Goal: Task Accomplishment & Management: Manage account settings

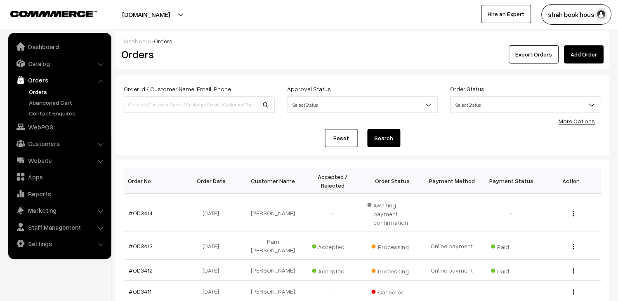
click at [31, 89] on link "Orders" at bounding box center [68, 91] width 82 height 9
click at [39, 89] on link "Orders" at bounding box center [68, 91] width 82 height 9
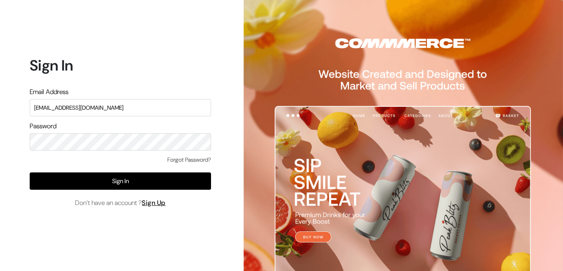
type input "[EMAIL_ADDRESS][DOMAIN_NAME]"
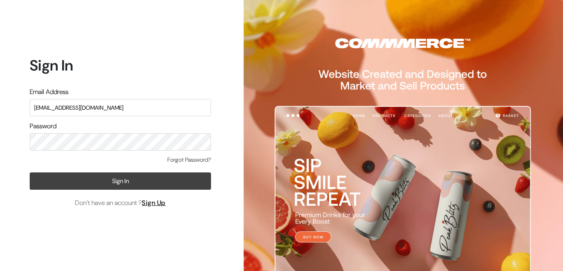
click at [120, 181] on button "Sign In" at bounding box center [120, 180] width 181 height 17
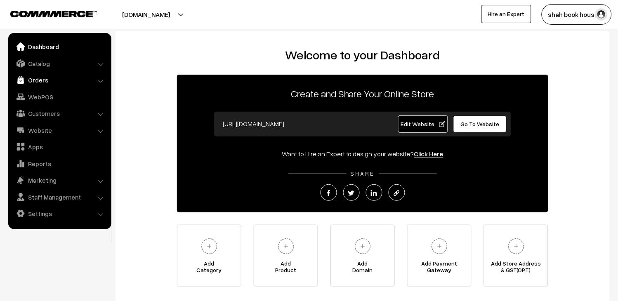
click at [40, 82] on link "Orders" at bounding box center [59, 80] width 98 height 15
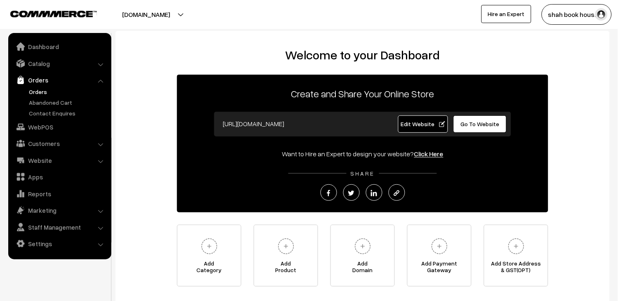
click at [42, 96] on link "Orders" at bounding box center [68, 91] width 82 height 9
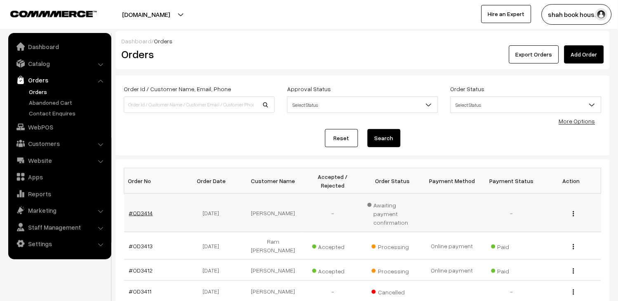
click at [145, 209] on link "#OD3414" at bounding box center [141, 212] width 24 height 7
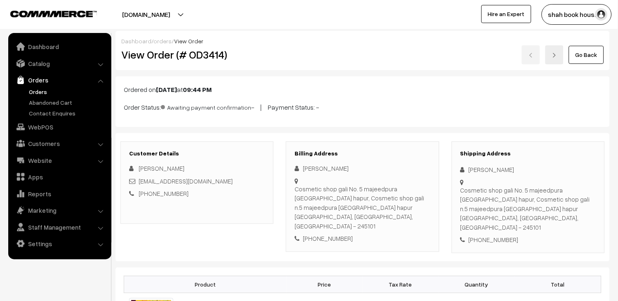
click at [40, 90] on link "Orders" at bounding box center [68, 91] width 82 height 9
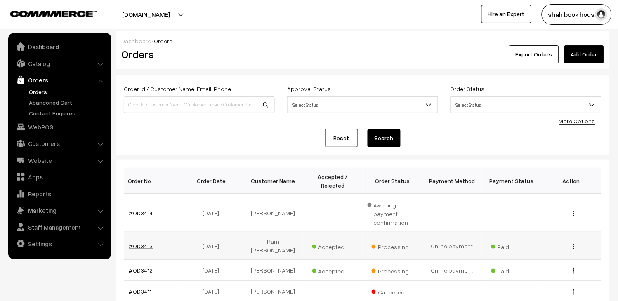
click at [141, 242] on link "#OD3413" at bounding box center [141, 245] width 24 height 7
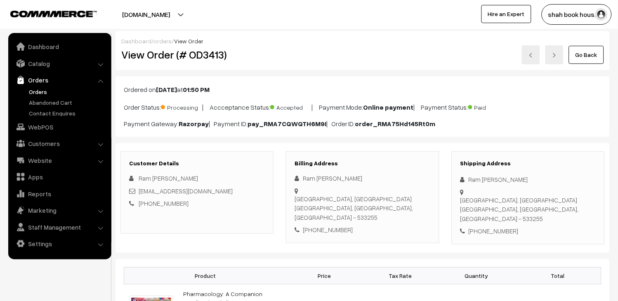
click at [211, 50] on h2 "View Order (# OD3413)" at bounding box center [197, 54] width 153 height 13
copy h2 "OD3413"
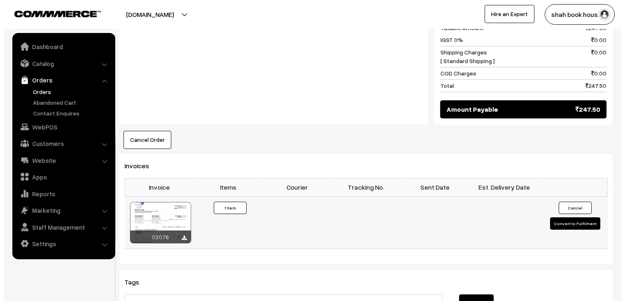
scroll to position [390, 0]
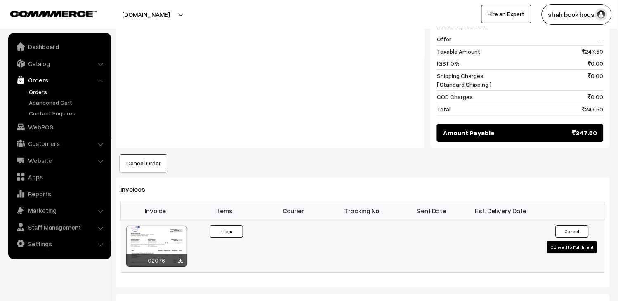
click at [570, 241] on button "Convert to Fulfilment" at bounding box center [572, 247] width 50 height 12
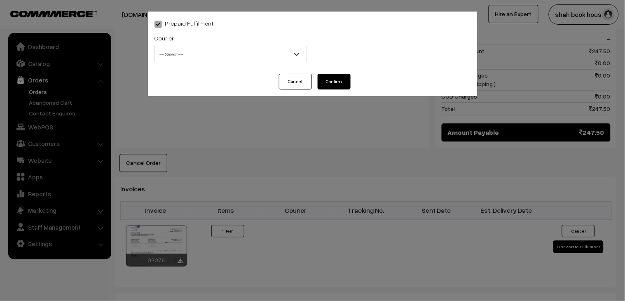
click at [212, 57] on span "-- Select --" at bounding box center [230, 54] width 151 height 14
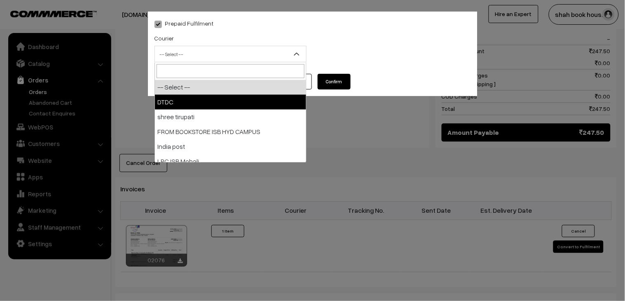
select select "1"
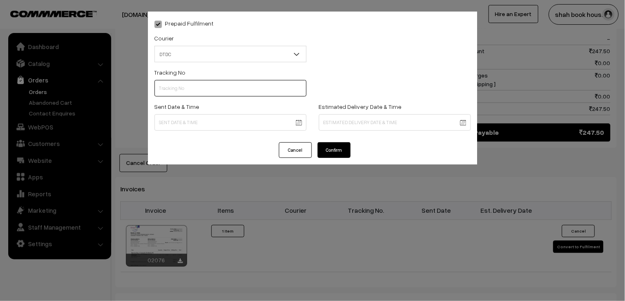
click at [195, 83] on input "text" at bounding box center [231, 88] width 152 height 16
paste input "H84036491"
type input "H84036491"
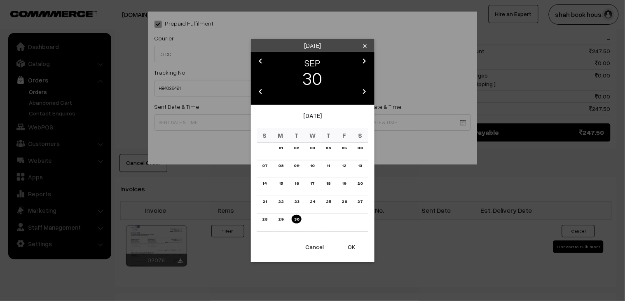
click at [164, 121] on body "Thank you for showing interest. Our team will call you shortly. Close booksonwe…" at bounding box center [312, 79] width 625 height 938
click at [348, 200] on link "26" at bounding box center [344, 201] width 10 height 9
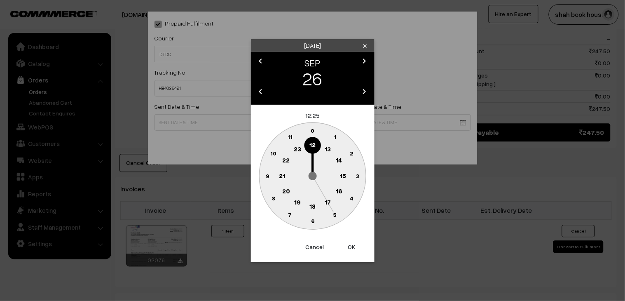
click at [312, 204] on text "18" at bounding box center [313, 205] width 6 height 7
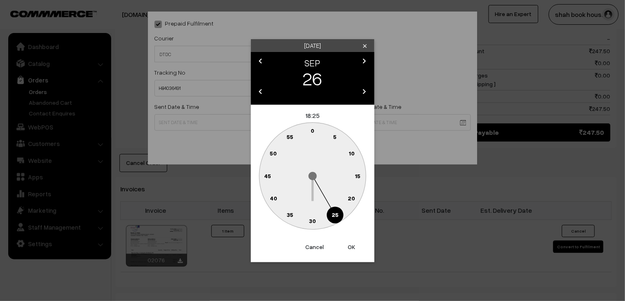
click at [314, 218] on text "30" at bounding box center [312, 220] width 7 height 7
type input "26-09-2025 18:30"
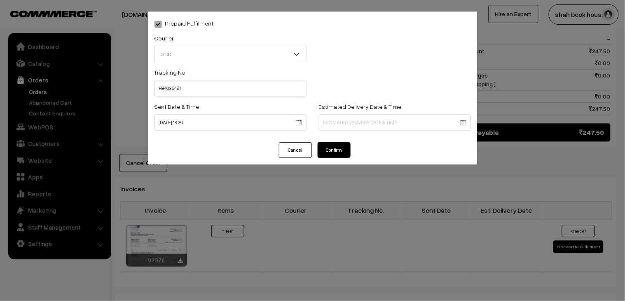
click at [348, 151] on button "Confirm" at bounding box center [334, 150] width 33 height 16
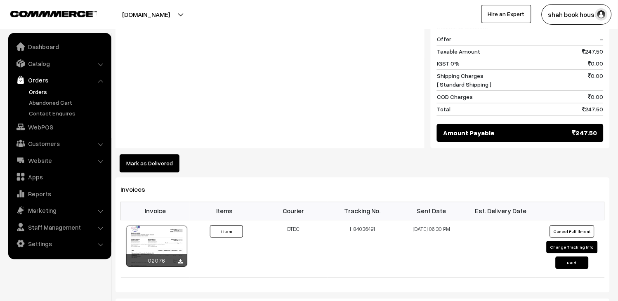
scroll to position [390, 0]
click at [554, 241] on button "Change Tracking Info" at bounding box center [571, 247] width 51 height 12
select select "1"
type input "H84036491"
type input "26-09-2025 18:30"
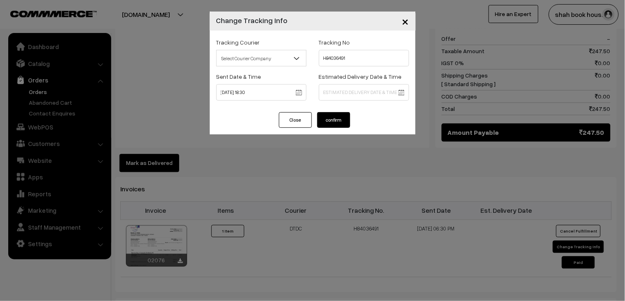
click at [377, 97] on body "Thank you for showing interest. Our team will call you shortly. Close booksonwe…" at bounding box center [312, 81] width 625 height 942
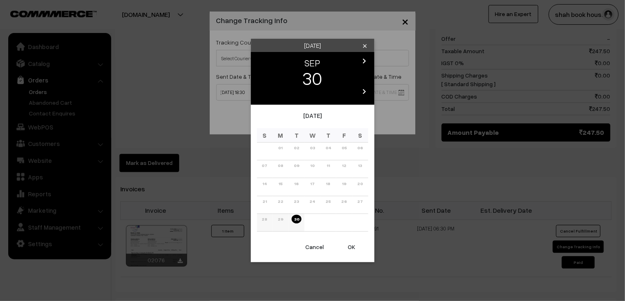
click at [281, 219] on span "29" at bounding box center [281, 218] width 6 height 5
click at [364, 46] on icon "clear" at bounding box center [365, 46] width 6 height 6
click at [367, 94] on body "Thank you for showing interest. Our team will call you shortly. Close booksonwe…" at bounding box center [312, 81] width 625 height 942
click at [282, 219] on span "29" at bounding box center [281, 218] width 6 height 5
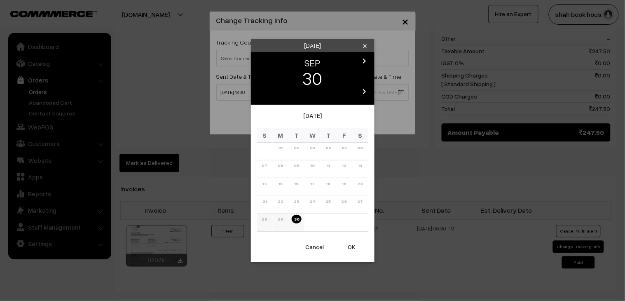
click at [282, 219] on span "29" at bounding box center [281, 218] width 6 height 5
click at [368, 43] on icon "clear" at bounding box center [365, 46] width 6 height 6
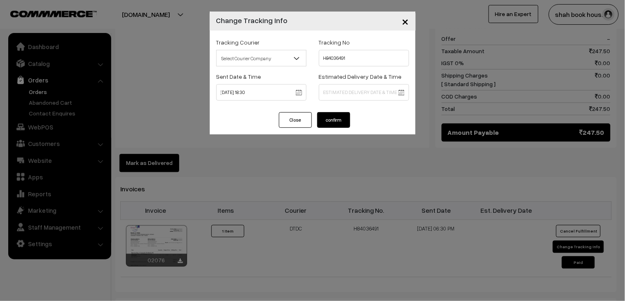
click at [408, 21] on span "×" at bounding box center [405, 20] width 7 height 15
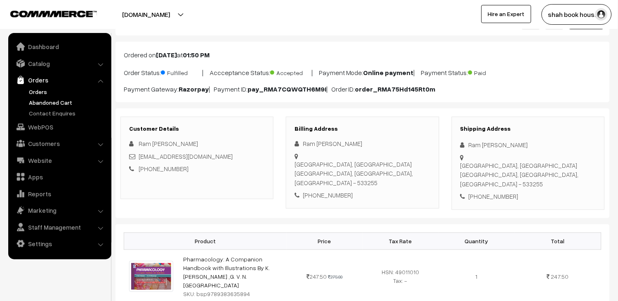
scroll to position [0, 0]
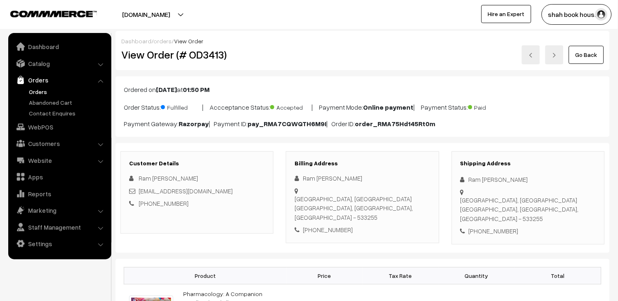
click at [38, 91] on link "Orders" at bounding box center [68, 91] width 82 height 9
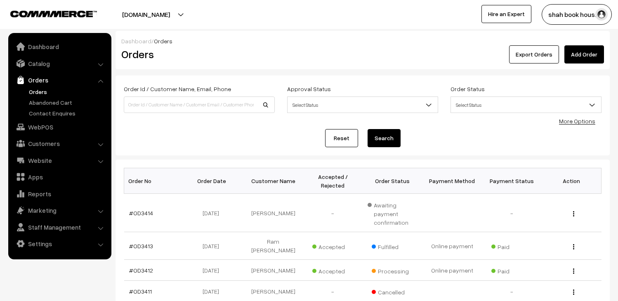
scroll to position [223, 0]
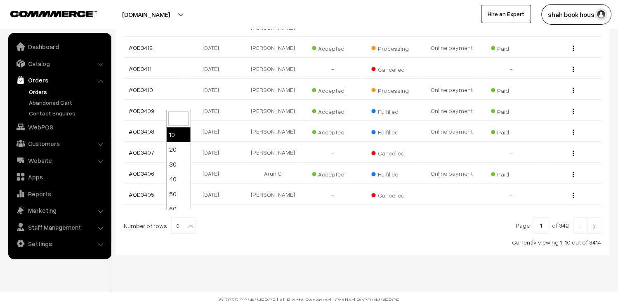
click at [177, 218] on span "10" at bounding box center [184, 226] width 24 height 16
select select "50"
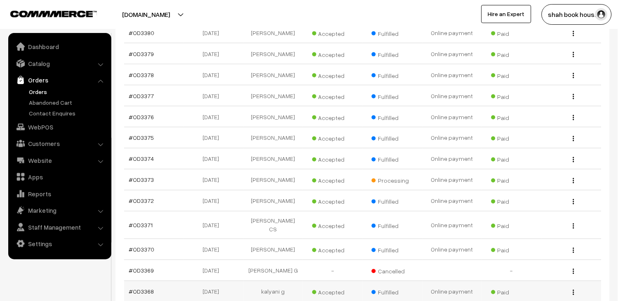
scroll to position [908, 0]
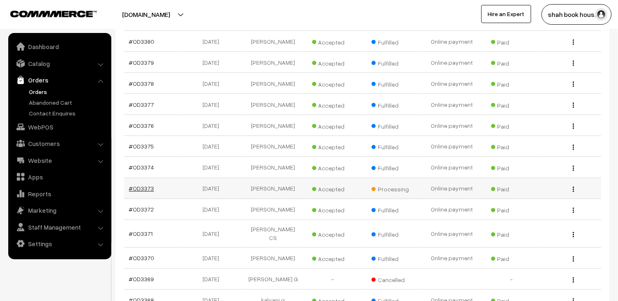
click at [146, 192] on link "#OD3373" at bounding box center [141, 188] width 25 height 7
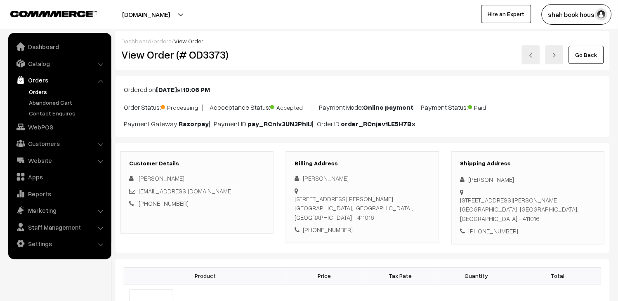
click at [592, 48] on link "Go Back" at bounding box center [586, 55] width 35 height 18
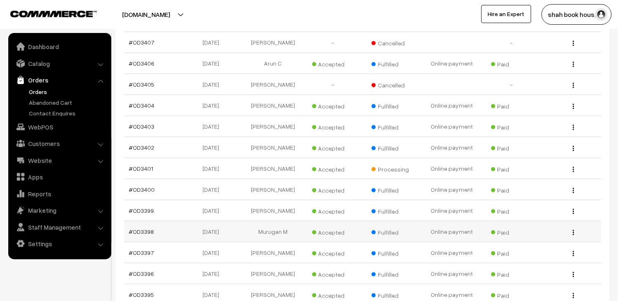
scroll to position [313, 0]
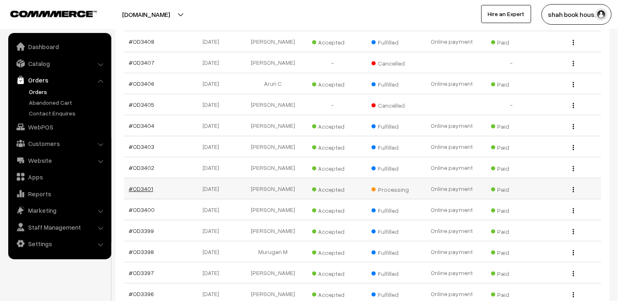
click at [139, 193] on link "#OD3401" at bounding box center [141, 189] width 24 height 7
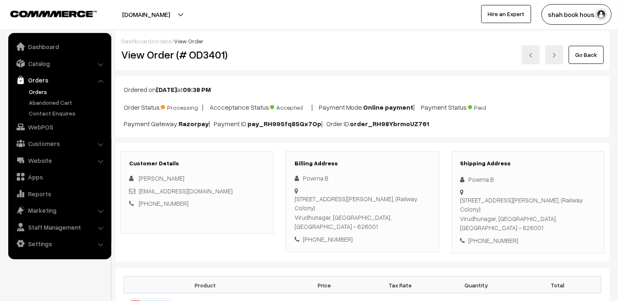
click at [599, 46] on link "Go Back" at bounding box center [586, 55] width 35 height 18
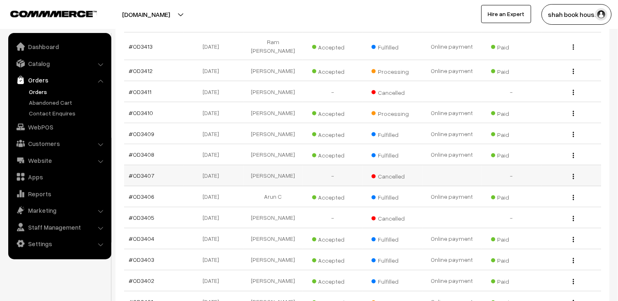
scroll to position [183, 0]
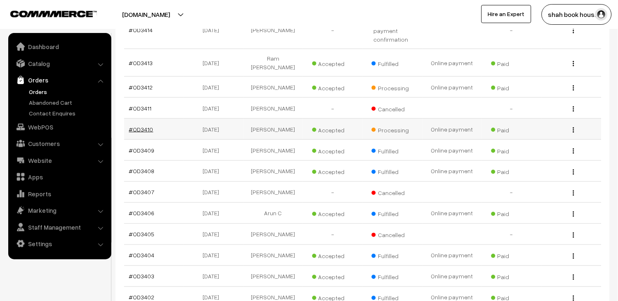
click at [143, 126] on link "#OD3410" at bounding box center [141, 129] width 24 height 7
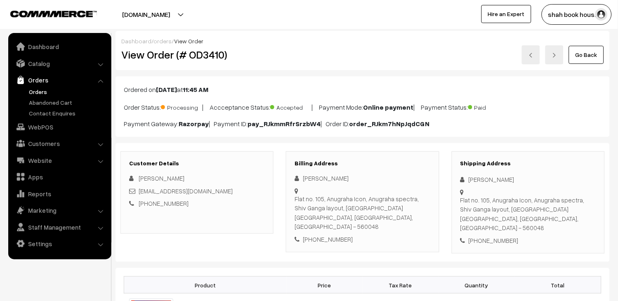
click at [587, 67] on div "Dashboard / orders / View Order View Order (# OD3410) Go Back" at bounding box center [362, 50] width 494 height 39
click at [583, 54] on link "Go Back" at bounding box center [586, 55] width 35 height 18
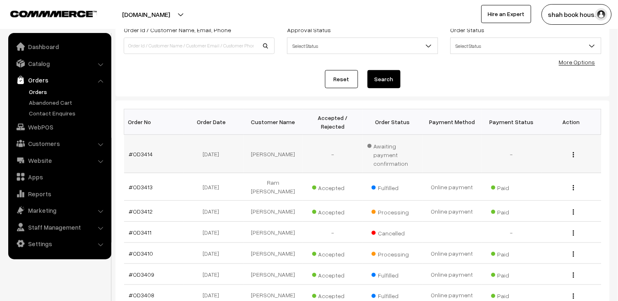
scroll to position [46, 0]
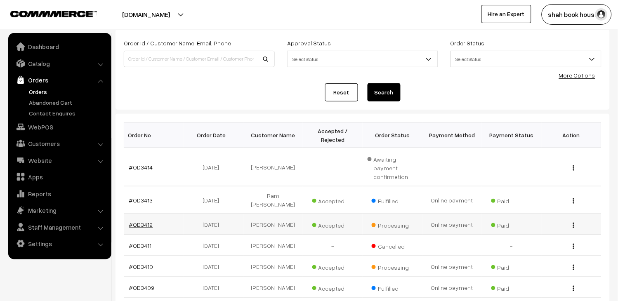
click at [148, 221] on link "#OD3412" at bounding box center [141, 224] width 24 height 7
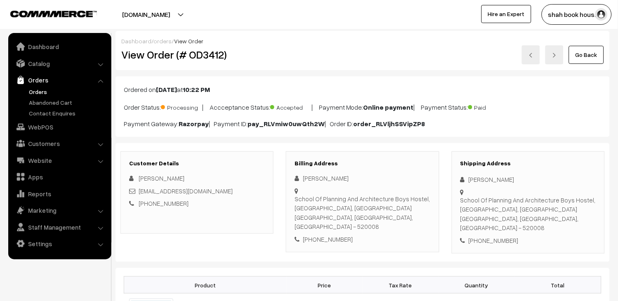
click at [203, 48] on h2 "View Order (# OD3412)" at bounding box center [197, 54] width 153 height 13
click at [207, 58] on h2 "View Order (# OD3412)" at bounding box center [197, 54] width 153 height 13
copy h2 "OD3412"
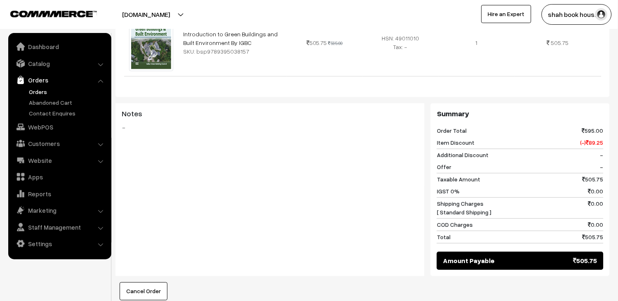
scroll to position [412, 0]
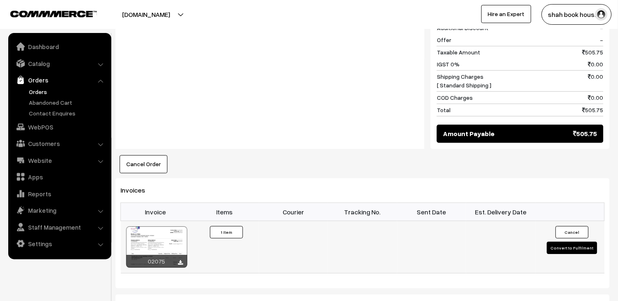
click at [556, 248] on button "Convert to Fulfilment" at bounding box center [572, 248] width 50 height 12
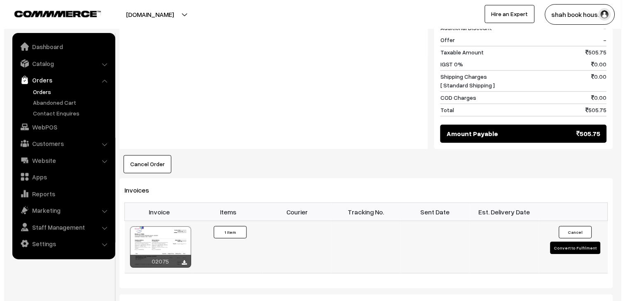
scroll to position [413, 0]
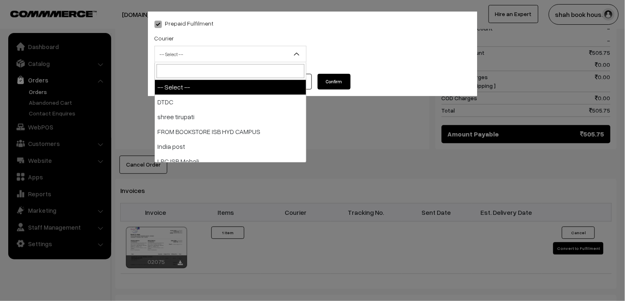
click at [198, 55] on span "-- Select --" at bounding box center [230, 54] width 151 height 14
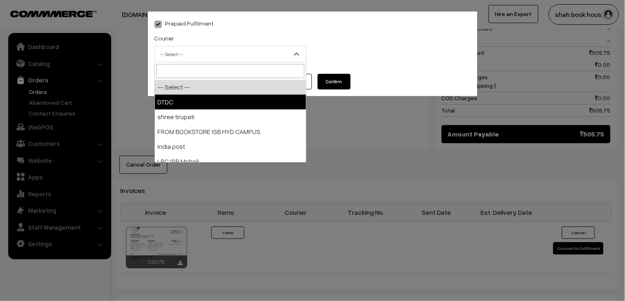
select select "1"
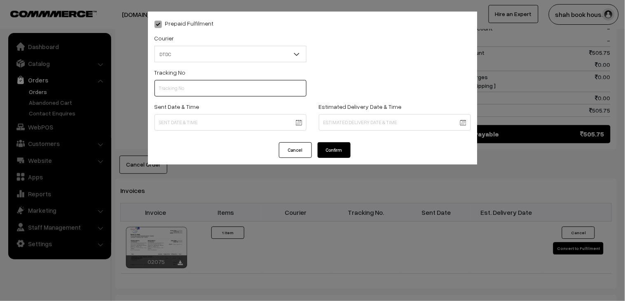
click at [212, 89] on input "text" at bounding box center [231, 88] width 152 height 16
paste input "H84036590"
type input "H84036590"
click at [176, 121] on body "Thank you for showing interest. Our team will call you shortly. Close booksonwe…" at bounding box center [312, 68] width 625 height 963
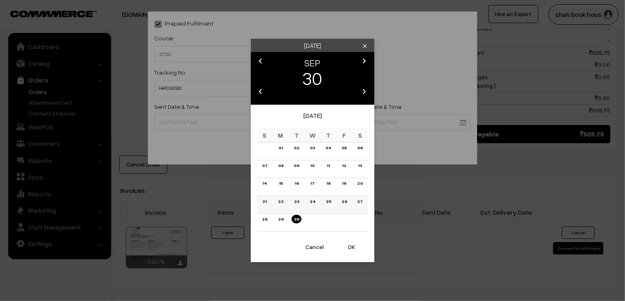
click at [331, 201] on link "25" at bounding box center [329, 201] width 10 height 9
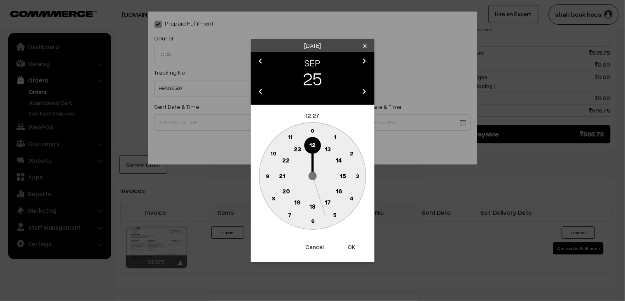
click at [311, 207] on text "18" at bounding box center [313, 205] width 6 height 7
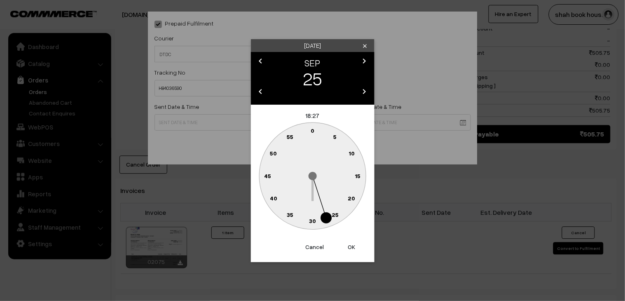
click at [330, 213] on circle at bounding box center [330, 215] width 11 height 11
type input "25-09-2025 18:26"
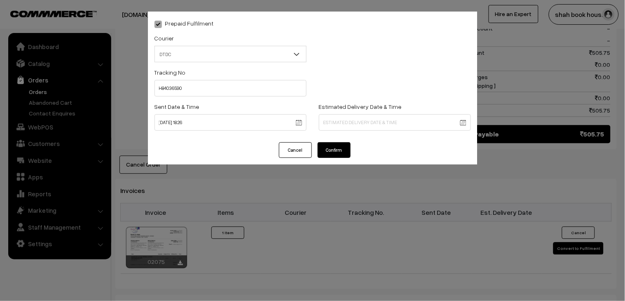
click at [329, 143] on button "Confirm" at bounding box center [334, 150] width 33 height 16
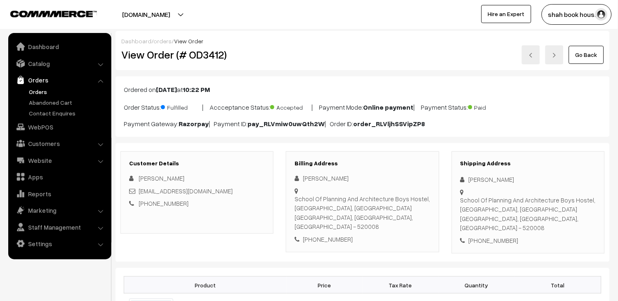
click at [583, 49] on link "Go Back" at bounding box center [586, 55] width 35 height 18
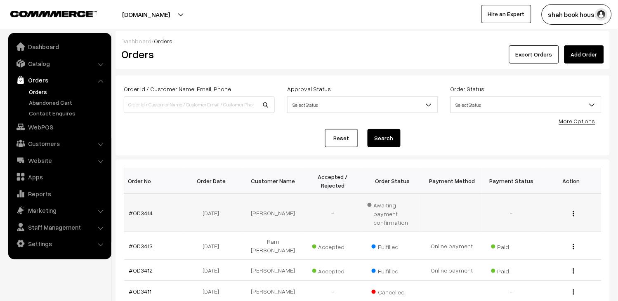
click at [141, 204] on td "#OD3414" at bounding box center [154, 213] width 60 height 38
click at [142, 209] on link "#OD3414" at bounding box center [141, 212] width 24 height 7
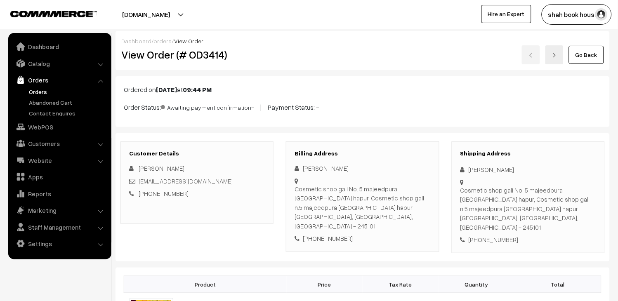
click at [33, 89] on link "Orders" at bounding box center [68, 91] width 82 height 9
